Goal: Transaction & Acquisition: Download file/media

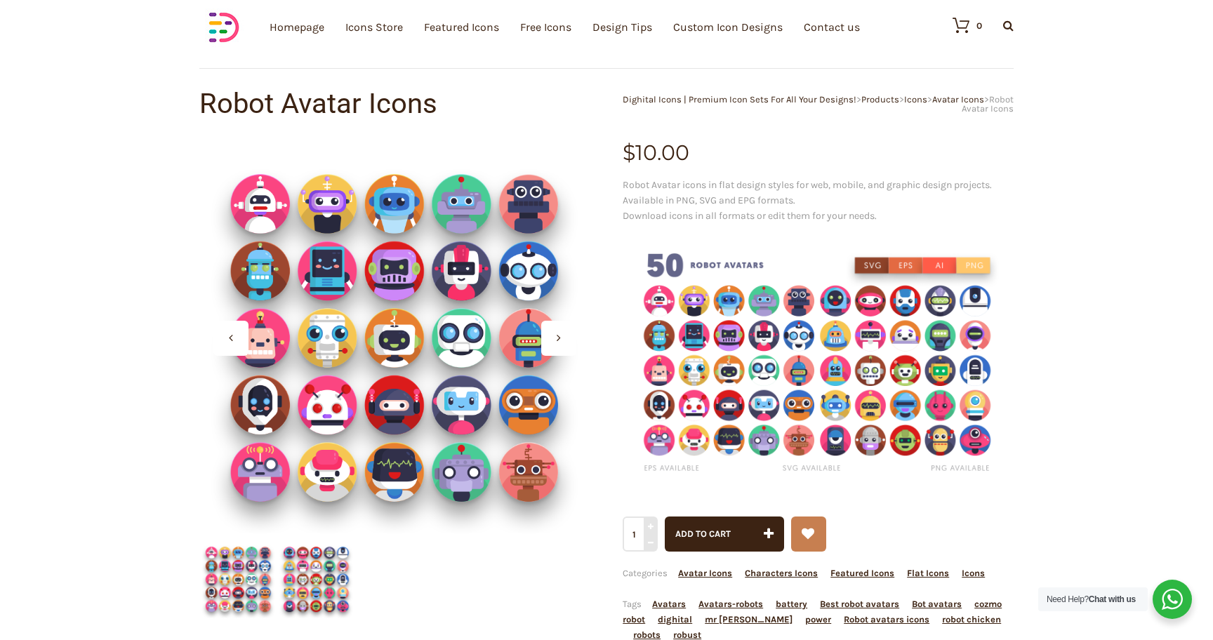
scroll to position [60, 0]
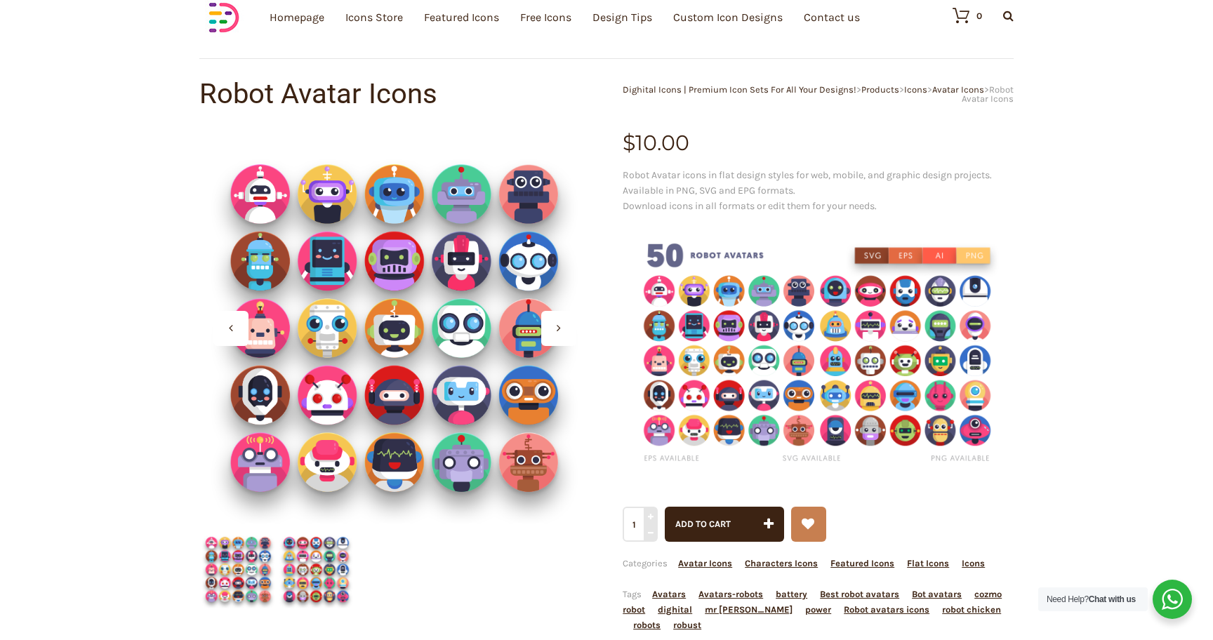
click at [752, 353] on img at bounding box center [818, 354] width 391 height 260
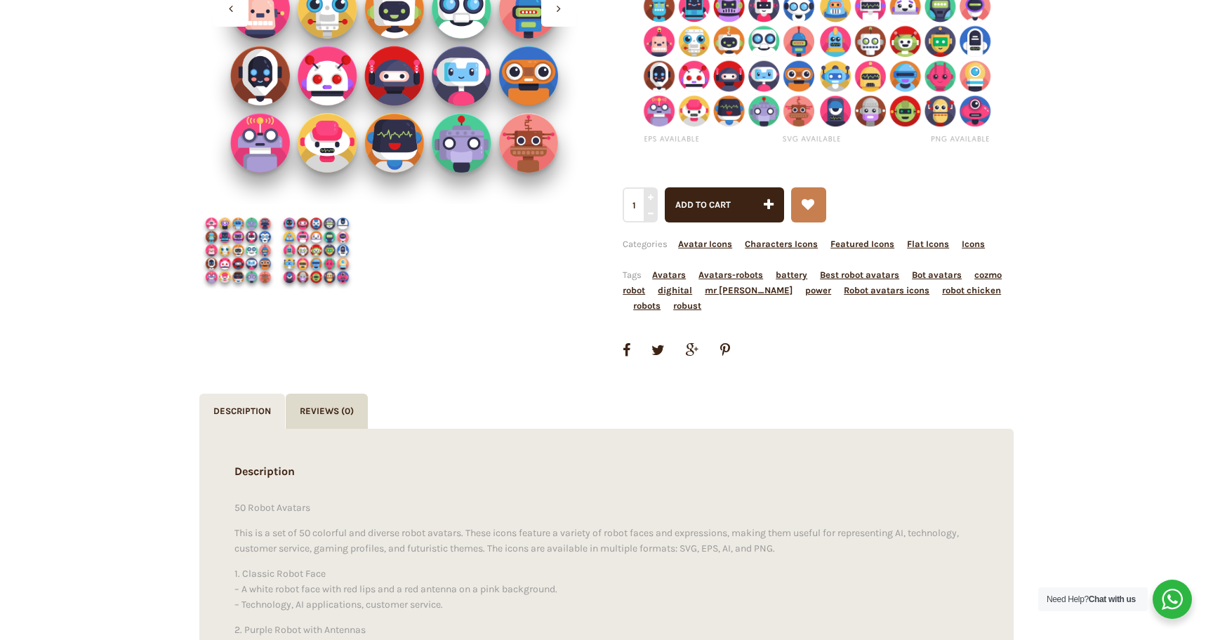
scroll to position [433, 0]
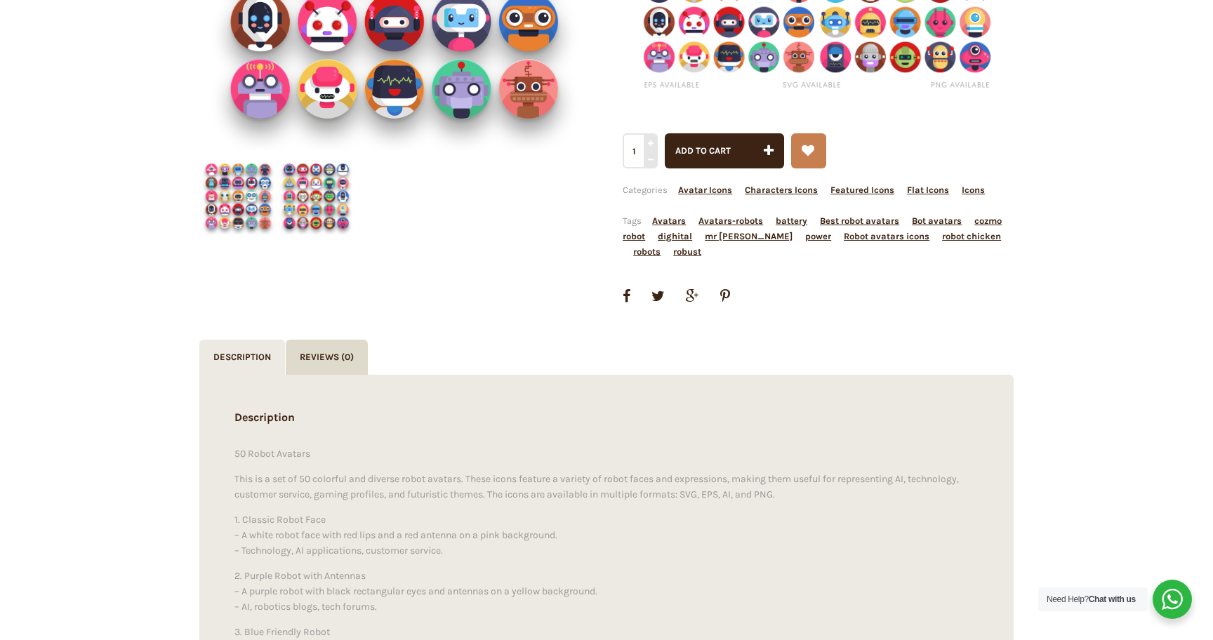
drag, startPoint x: 313, startPoint y: 450, endPoint x: 237, endPoint y: 450, distance: 76.5
click at [237, 450] on p "50 Robot Avatars" at bounding box center [606, 453] width 744 height 15
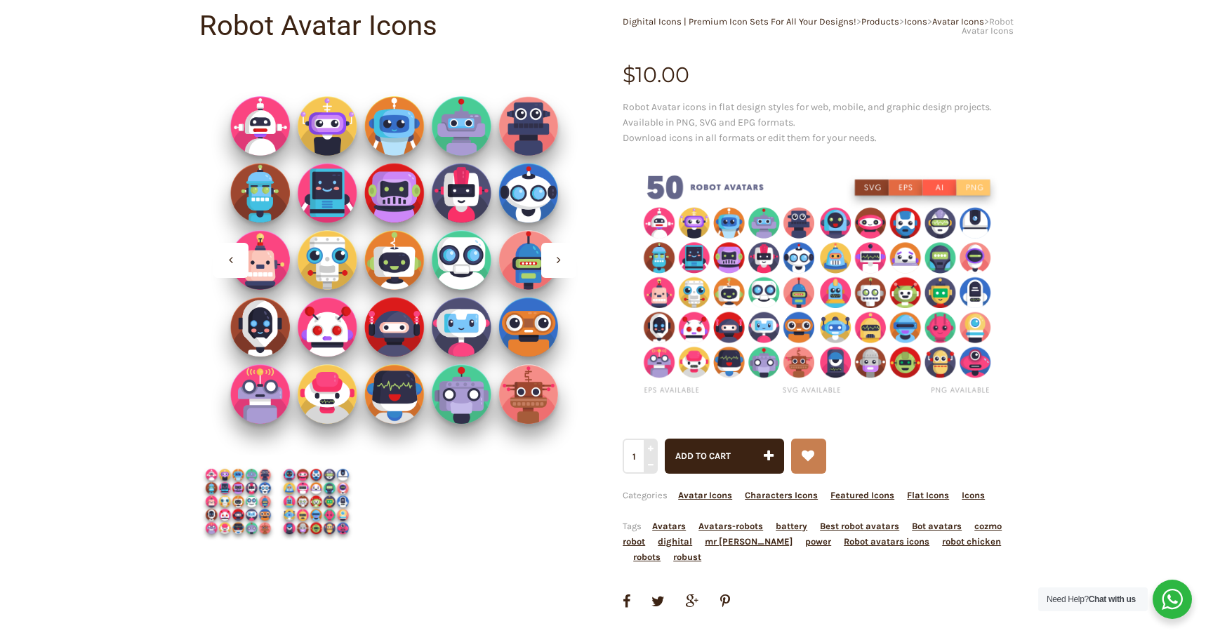
scroll to position [130, 0]
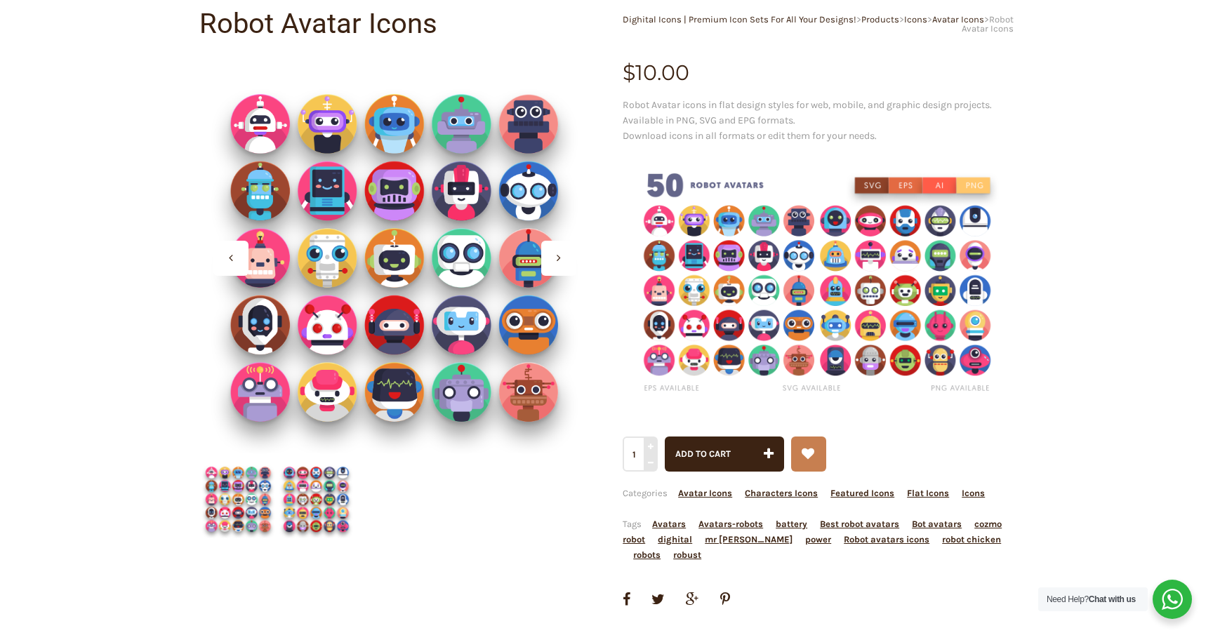
click at [923, 270] on img at bounding box center [818, 284] width 391 height 260
